Goal: Task Accomplishment & Management: Use online tool/utility

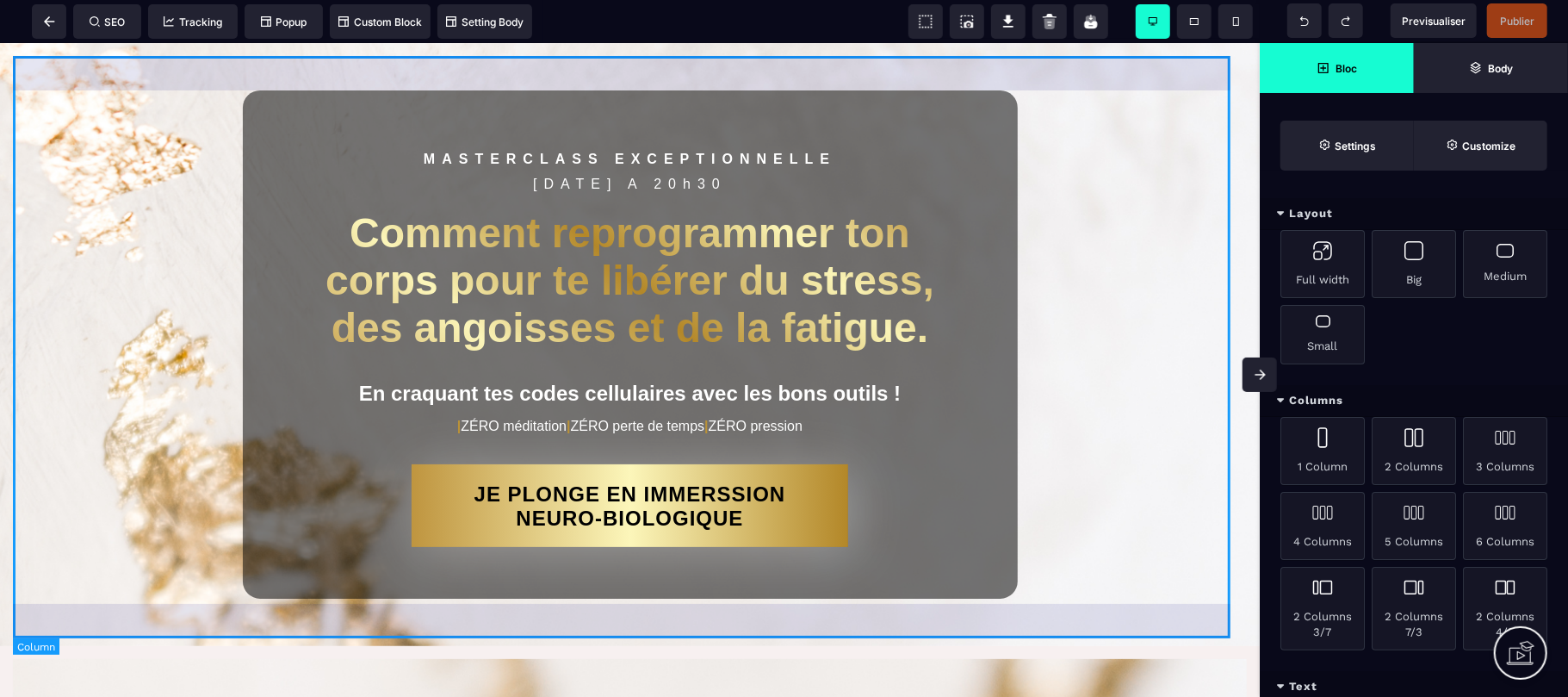
click at [321, 83] on div "MASTERCLASS EXCEPTIONNELLE [DATE] A 20h30 Comment reprogrammer ton corps pour t…" at bounding box center [630, 343] width 1234 height 577
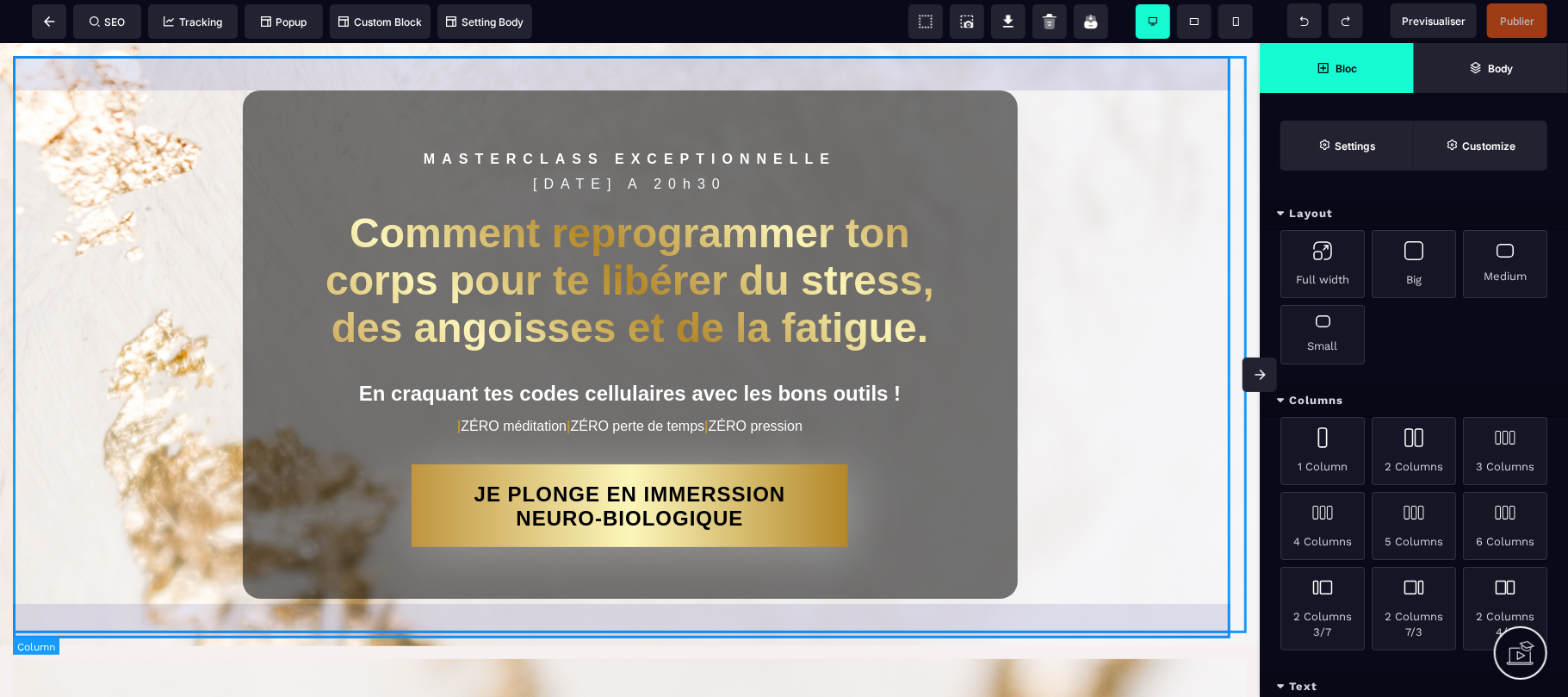
select select "*"
select select "**"
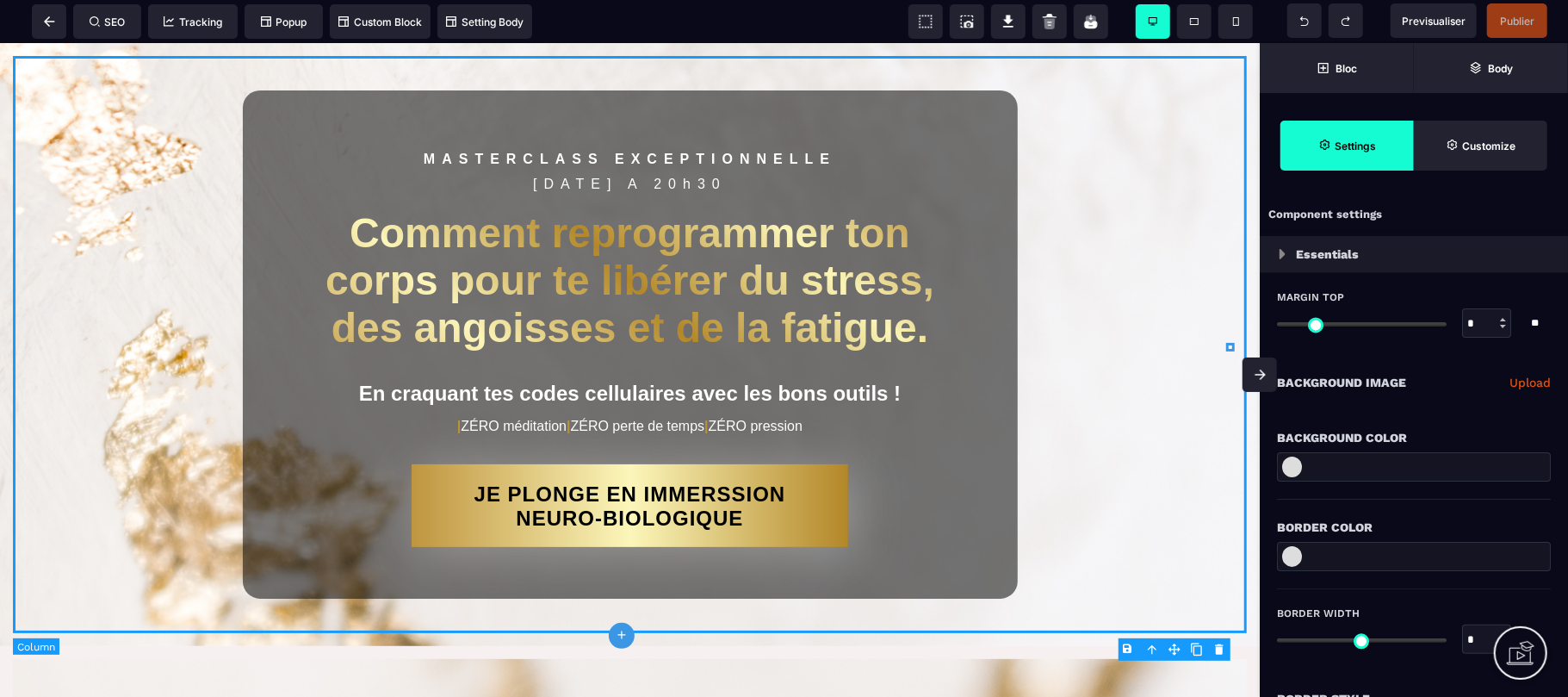
type input "*"
type input "****"
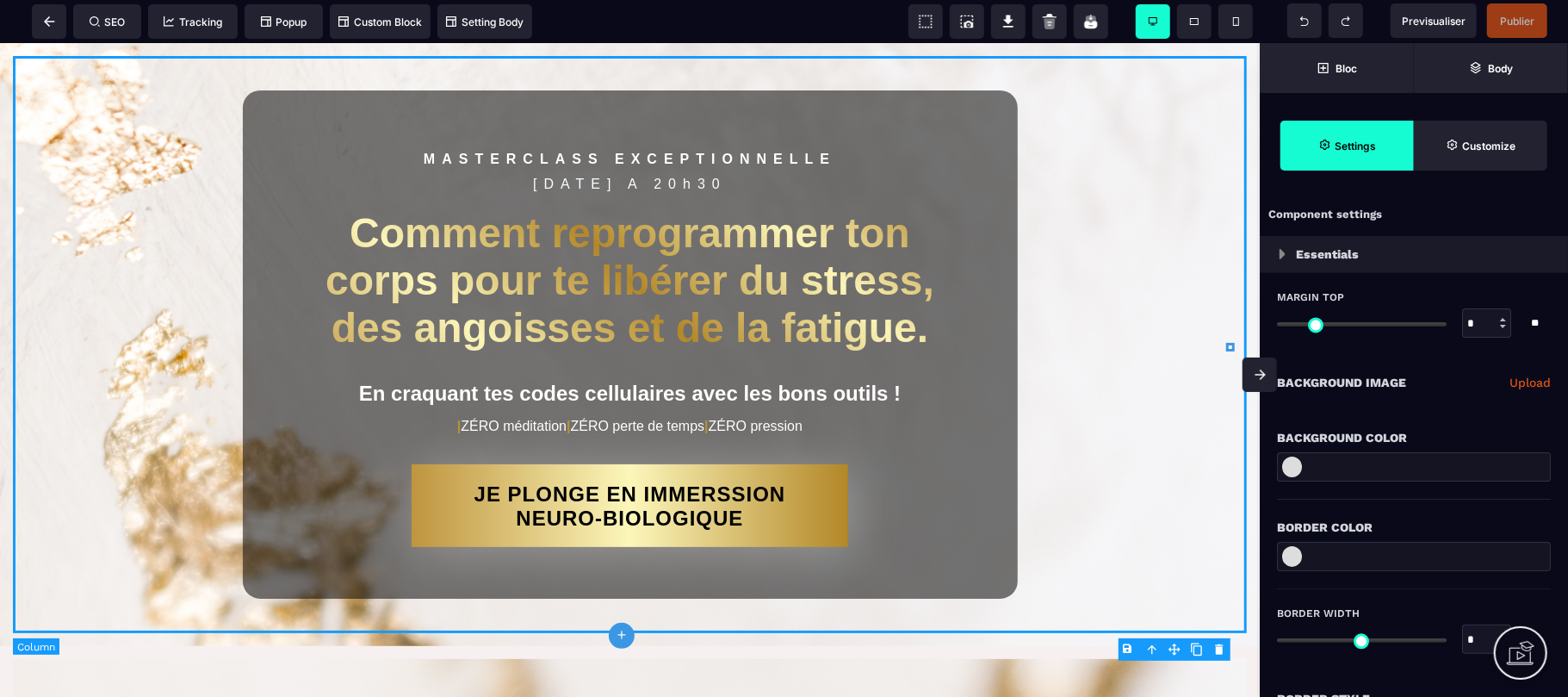
type input "****"
type input "*"
select select
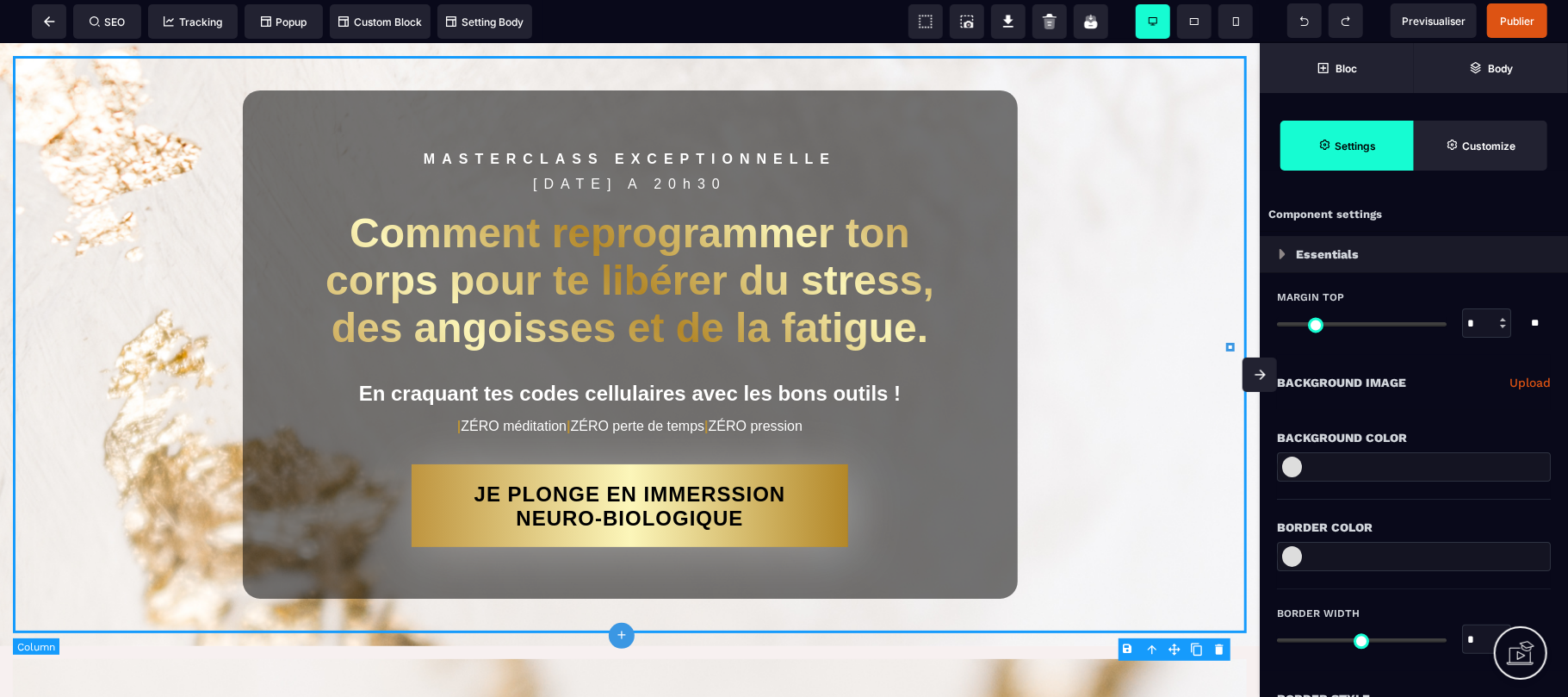
select select "**"
click at [117, 145] on div "MASTERCLASS EXCEPTIONNELLE [DATE] A 20h30 Comment reprogrammer ton corps pour t…" at bounding box center [630, 343] width 1234 height 577
click at [49, 17] on icon at bounding box center [49, 21] width 11 height 10
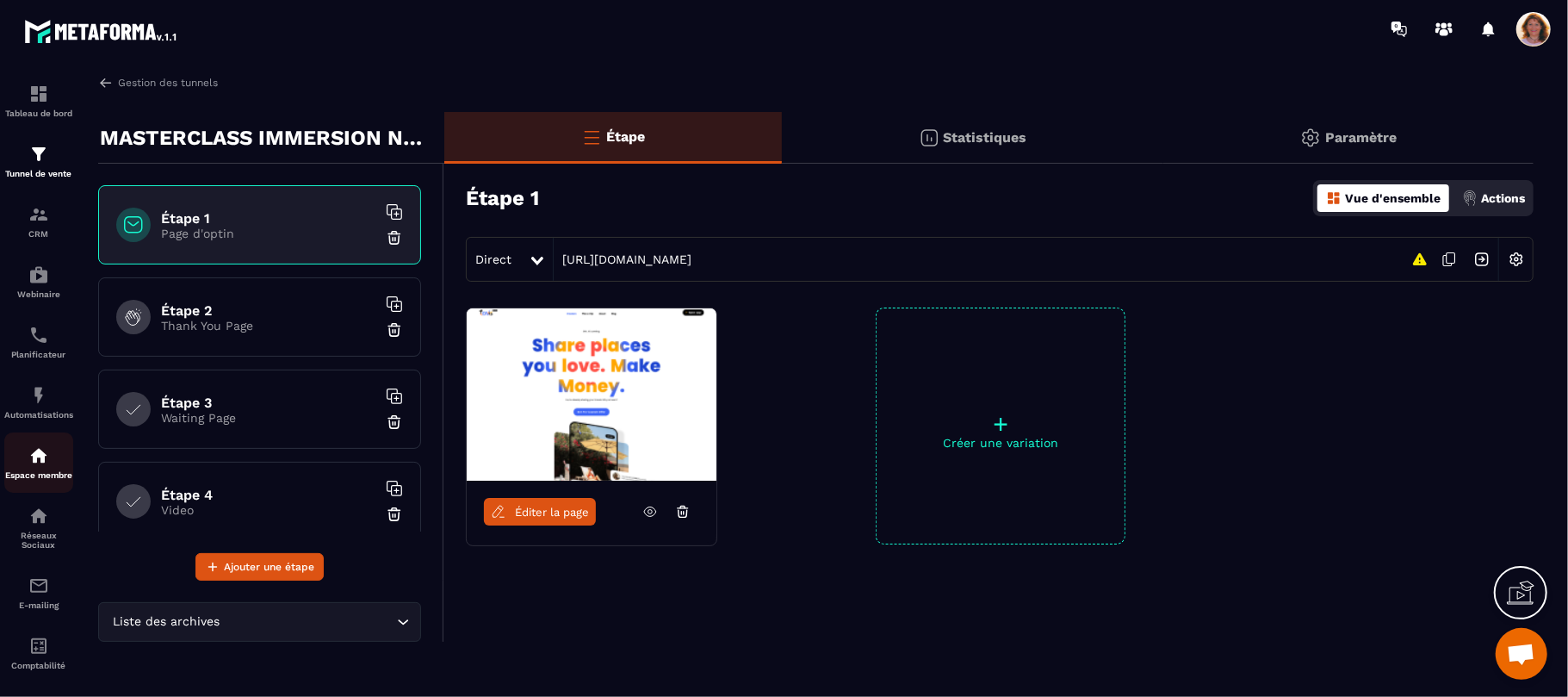
click at [40, 477] on p "Espace membre" at bounding box center [39, 475] width 69 height 9
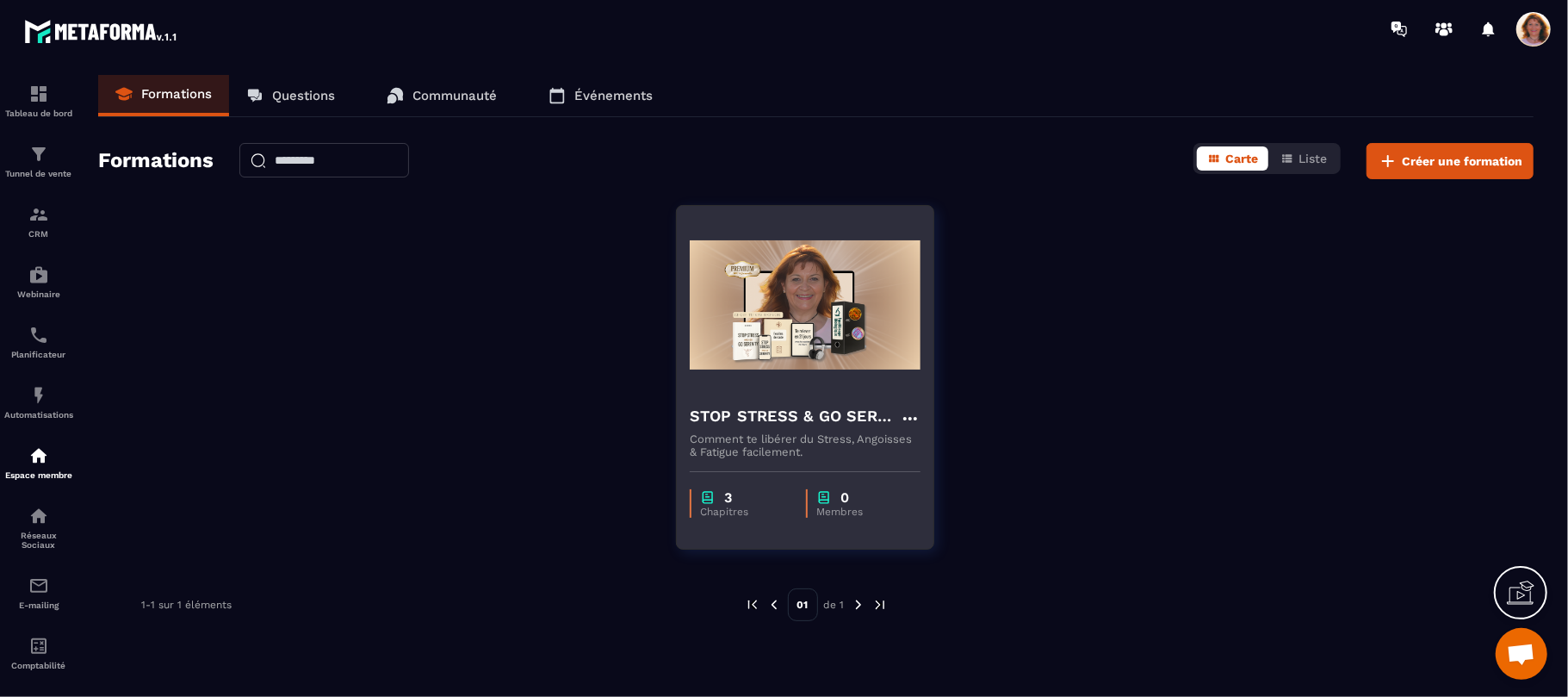
click at [857, 331] on img at bounding box center [805, 304] width 231 height 172
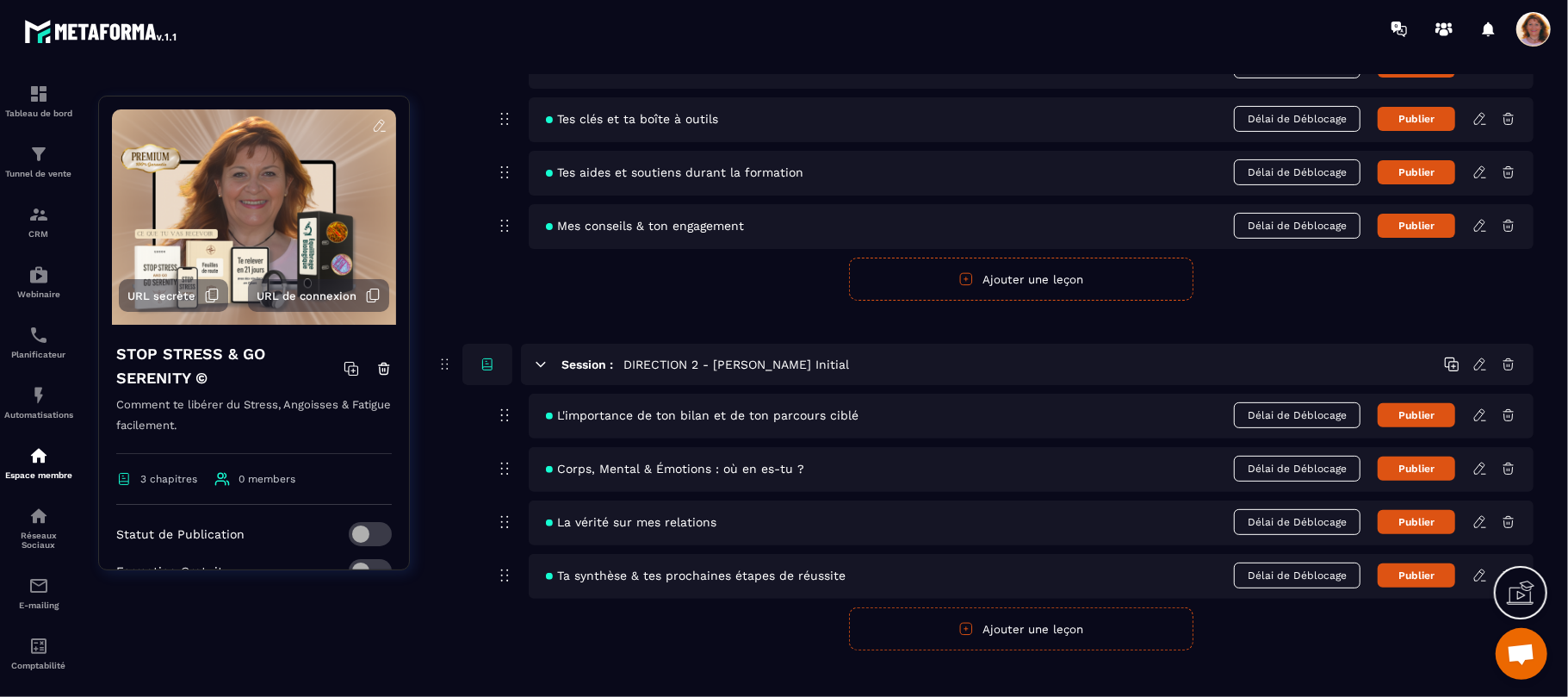
scroll to position [321, 0]
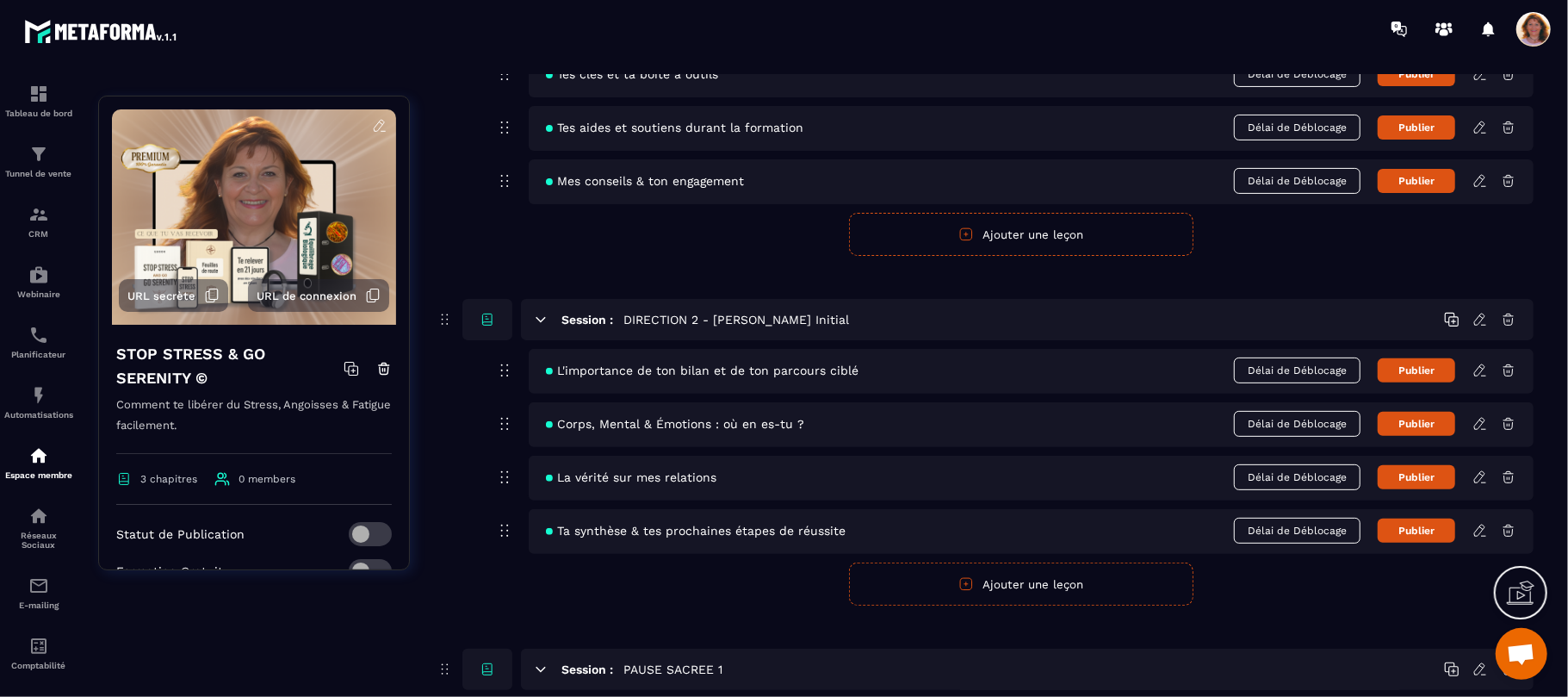
click at [1486, 480] on icon at bounding box center [1480, 477] width 16 height 16
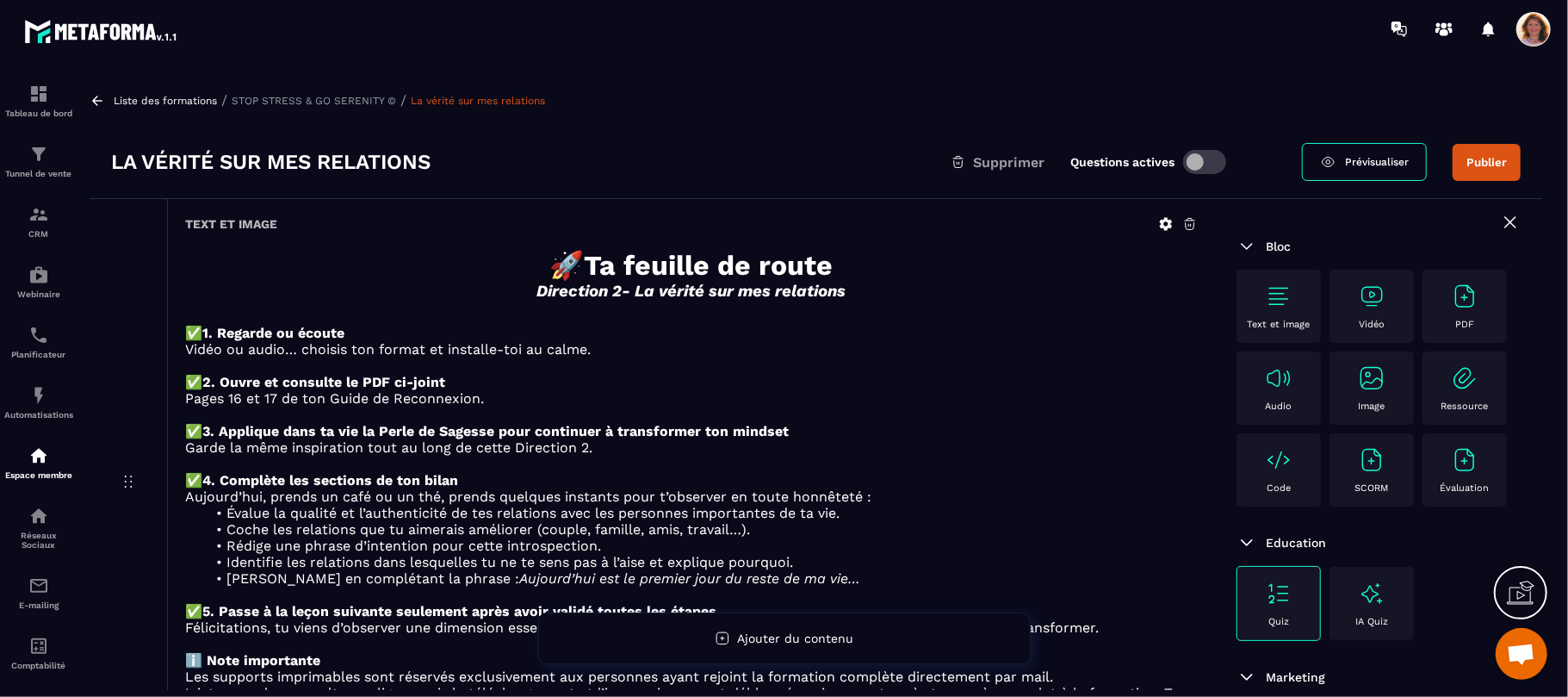
click at [1386, 156] on span "Prévisualiser" at bounding box center [1376, 162] width 64 height 12
click at [38, 90] on img at bounding box center [39, 94] width 20 height 20
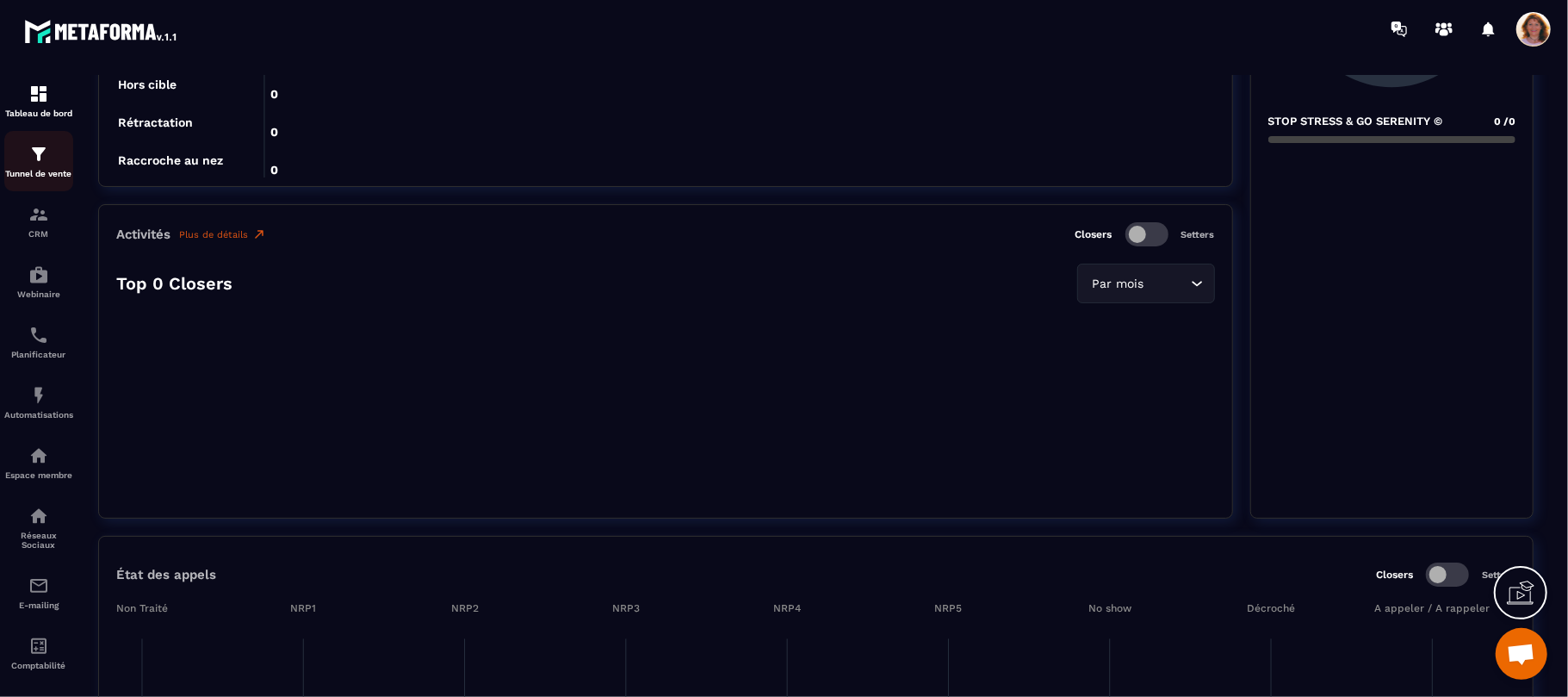
click at [36, 158] on img at bounding box center [39, 154] width 20 height 20
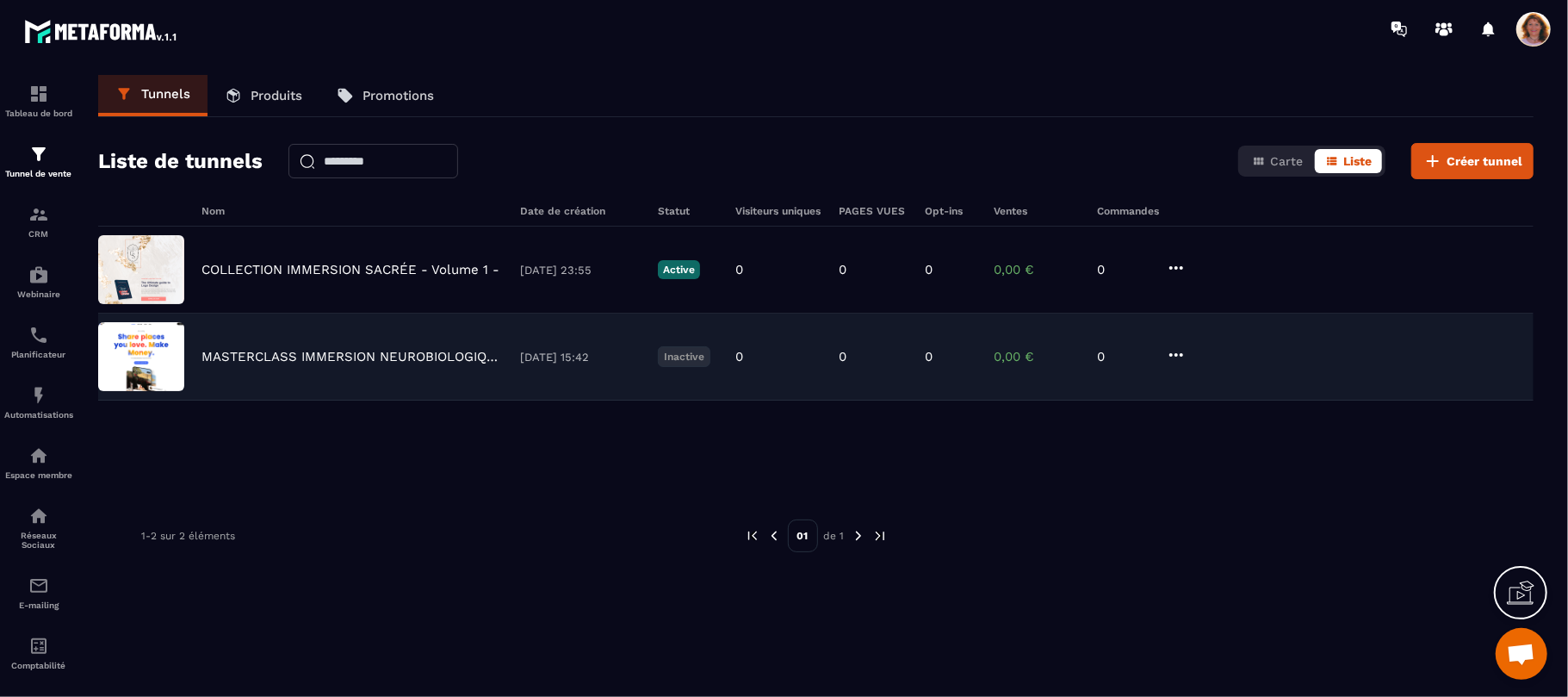
click at [127, 389] on img at bounding box center [141, 356] width 86 height 69
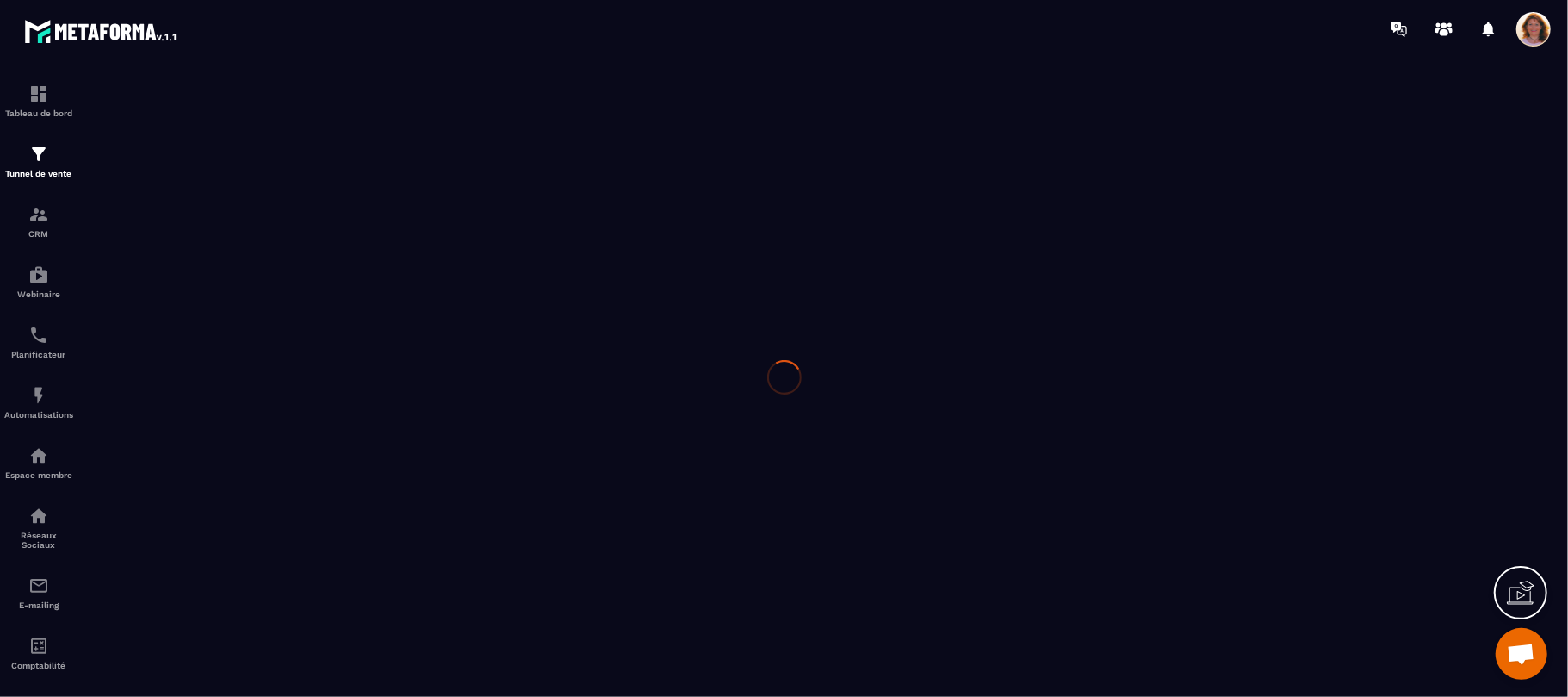
click at [127, 389] on div at bounding box center [784, 377] width 1568 height 639
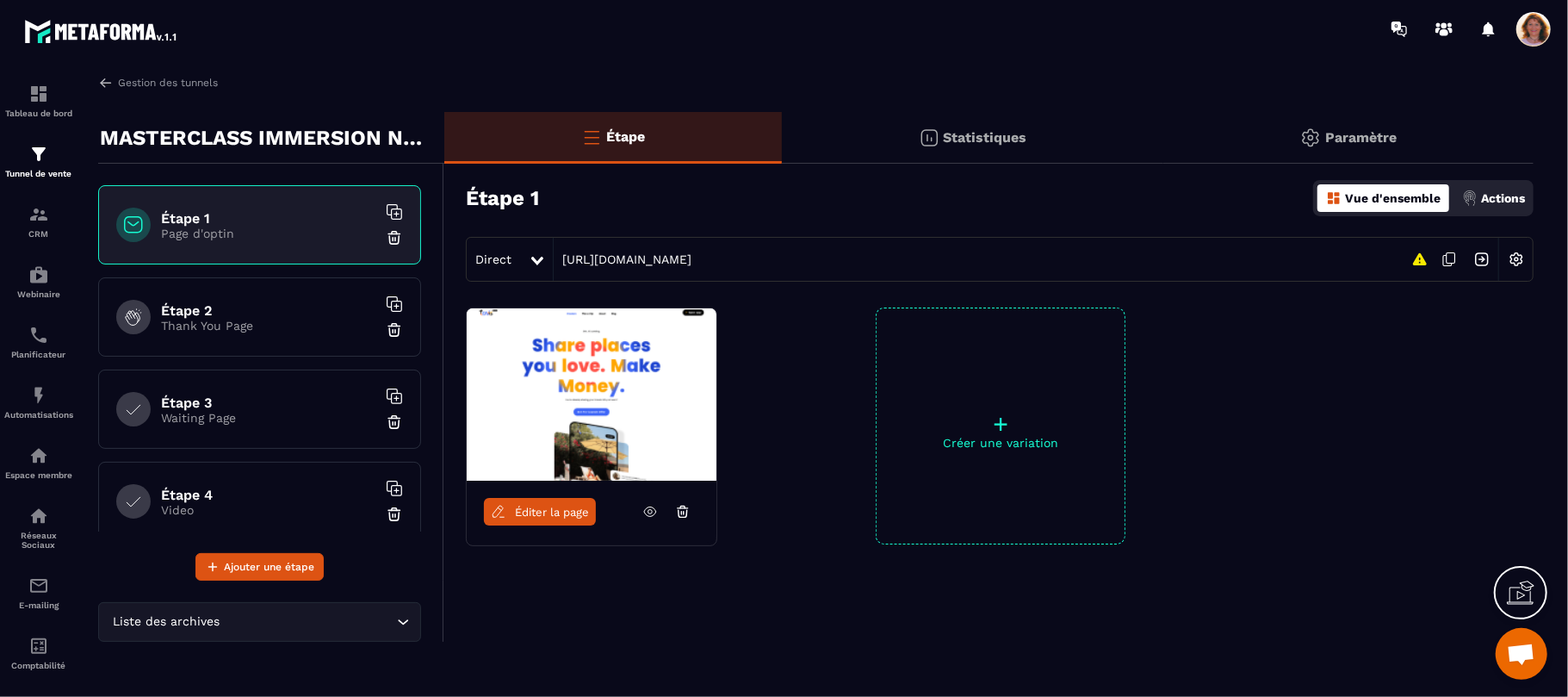
scroll to position [2958, 0]
click at [573, 438] on img at bounding box center [591, 394] width 249 height 172
click at [563, 515] on span "Éditer la page" at bounding box center [552, 512] width 74 height 13
